Goal: Task Accomplishment & Management: Use online tool/utility

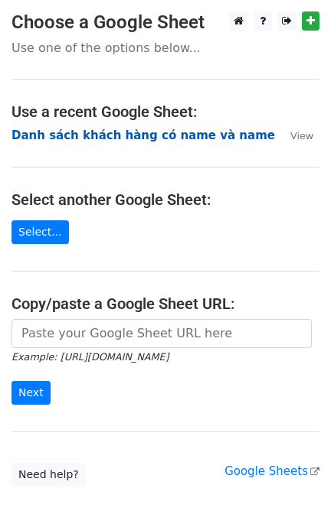
click at [115, 136] on strong "Danh sách khách hàng có name và name" at bounding box center [142, 136] width 263 height 14
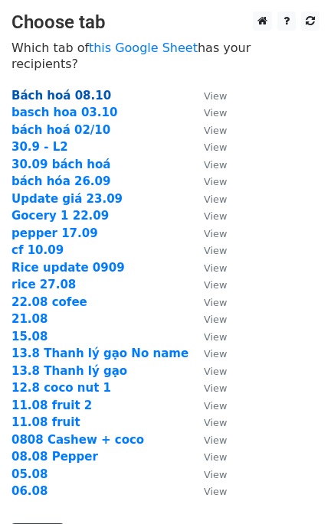
click at [67, 89] on strong "Bách hoá 08.10" at bounding box center [60, 96] width 99 height 14
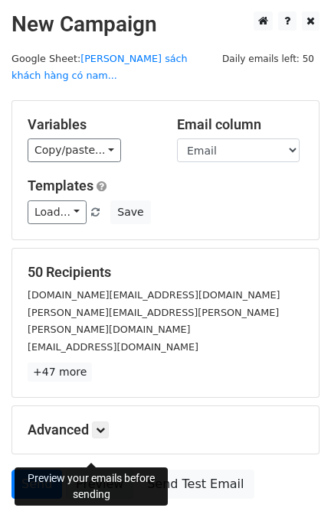
click at [105, 470] on link "Preview" at bounding box center [99, 484] width 67 height 29
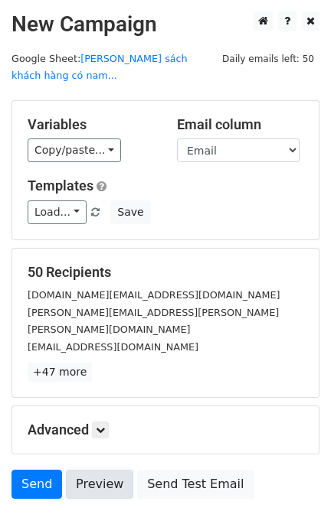
click at [103, 470] on link "Preview" at bounding box center [99, 484] width 67 height 29
